Goal: Task Accomplishment & Management: Use online tool/utility

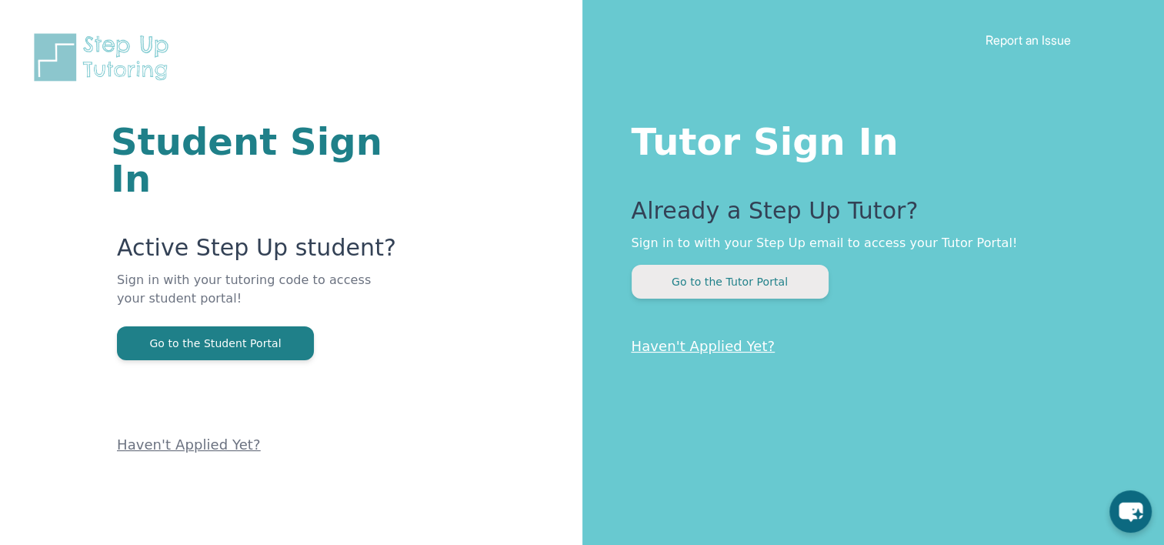
click at [722, 283] on button "Go to the Tutor Portal" at bounding box center [729, 282] width 197 height 34
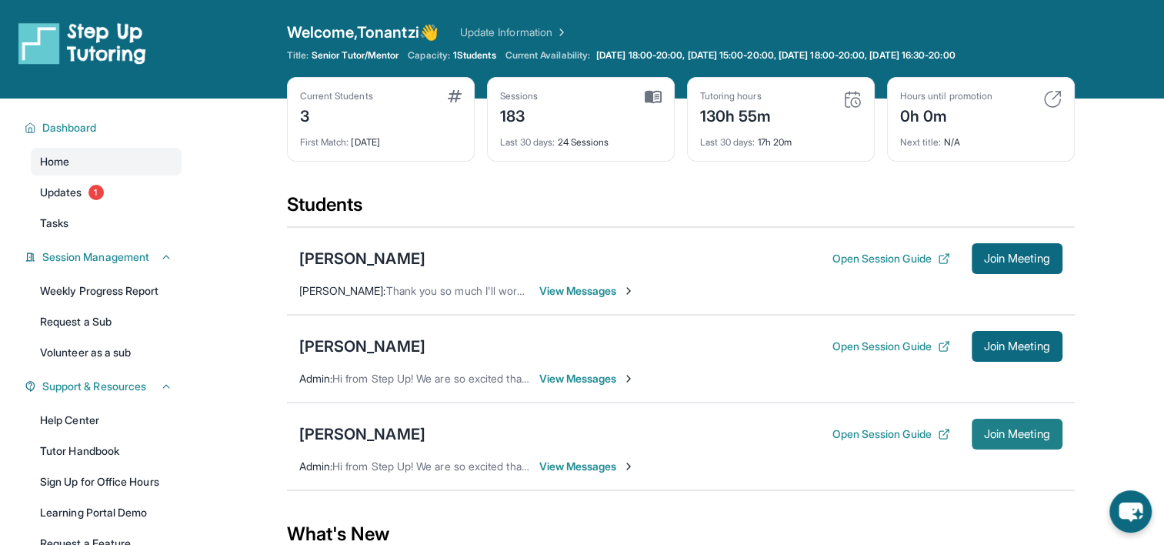
click at [1024, 431] on span "Join Meeting" at bounding box center [1017, 433] width 66 height 9
